Goal: Task Accomplishment & Management: Manage account settings

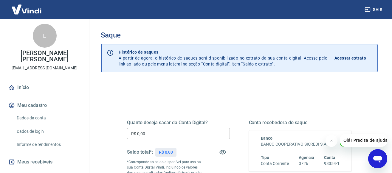
click at [345, 59] on p "Acessar extrato" at bounding box center [351, 58] width 32 height 6
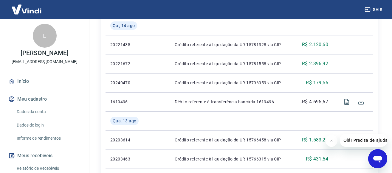
scroll to position [542, 0]
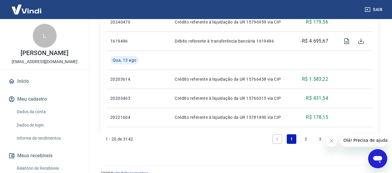
click at [305, 135] on link "2" at bounding box center [306, 140] width 10 height 10
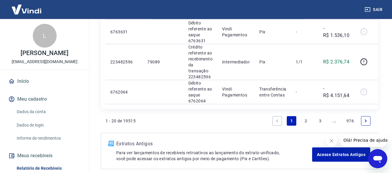
scroll to position [791, 0]
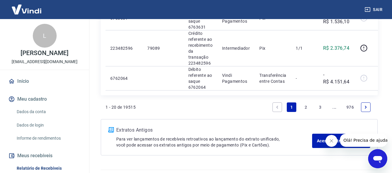
click at [308, 107] on link "2" at bounding box center [306, 108] width 10 height 10
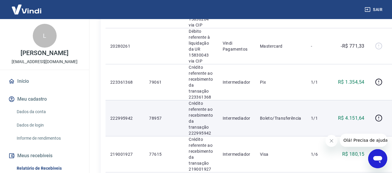
scroll to position [359, 0]
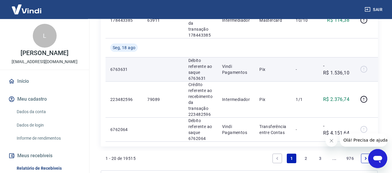
scroll to position [807, 0]
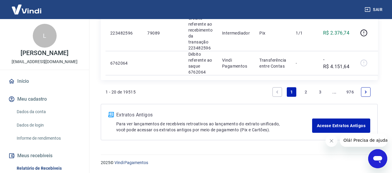
click at [306, 92] on link "2" at bounding box center [306, 92] width 10 height 10
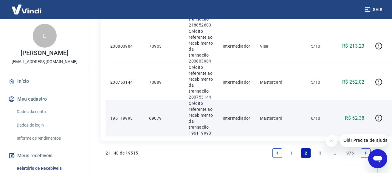
scroll to position [830, 0]
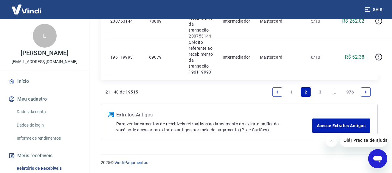
click at [320, 92] on link "3" at bounding box center [321, 92] width 10 height 10
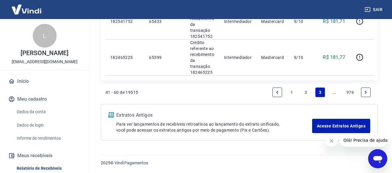
scroll to position [842, 0]
click at [366, 91] on icon "Next page" at bounding box center [366, 92] width 2 height 3
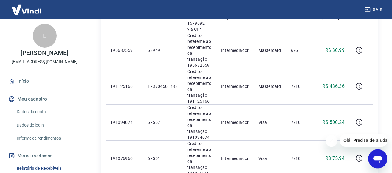
scroll to position [778, 0]
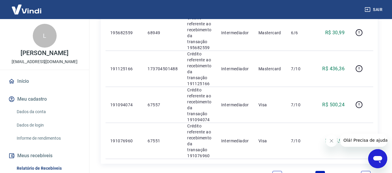
click at [365, 173] on icon "Next page" at bounding box center [366, 176] width 4 height 4
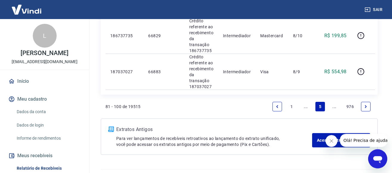
scroll to position [842, 0]
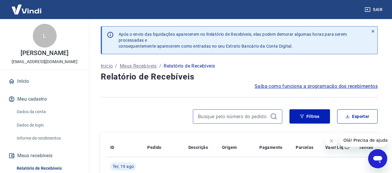
click at [214, 118] on input at bounding box center [233, 116] width 70 height 9
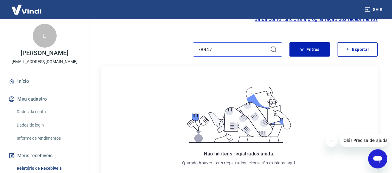
scroll to position [91, 0]
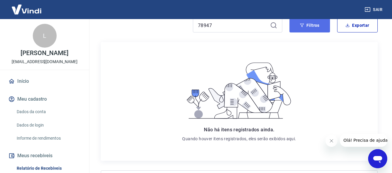
click at [321, 26] on button "Filtros" at bounding box center [310, 25] width 41 height 14
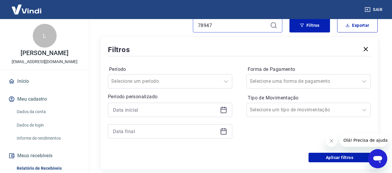
click at [220, 23] on input "78947" at bounding box center [233, 25] width 70 height 9
type input "78957"
click at [304, 21] on button "Filtros" at bounding box center [310, 25] width 41 height 14
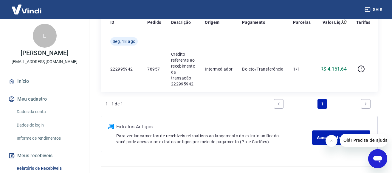
scroll to position [95, 0]
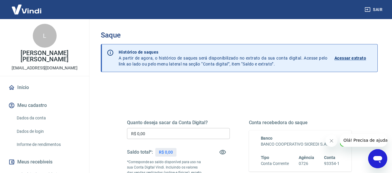
click at [343, 58] on p "Acessar extrato" at bounding box center [351, 58] width 32 height 6
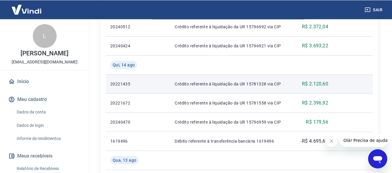
scroll to position [457, 0]
